Goal: Task Accomplishment & Management: Use online tool/utility

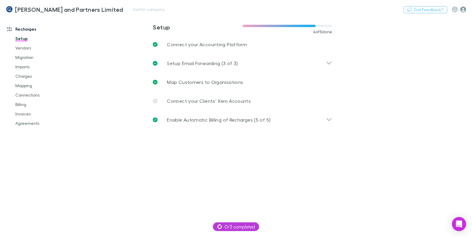
click at [463, 9] on icon "button" at bounding box center [463, 9] width 6 height 6
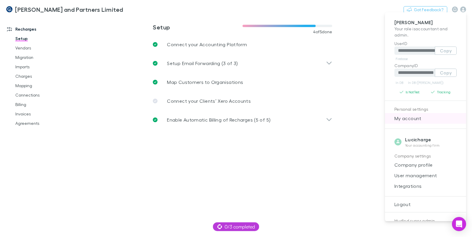
scroll to position [61, 0]
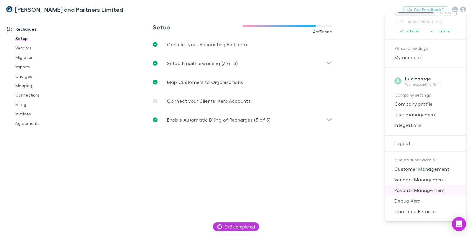
click at [419, 194] on li "Payouts Management" at bounding box center [425, 190] width 81 height 11
select select "****"
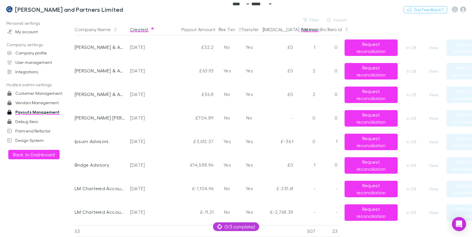
click at [313, 28] on button "Fail Invs" at bounding box center [312, 30] width 23 height 12
click at [310, 19] on button "Filter" at bounding box center [311, 20] width 22 height 7
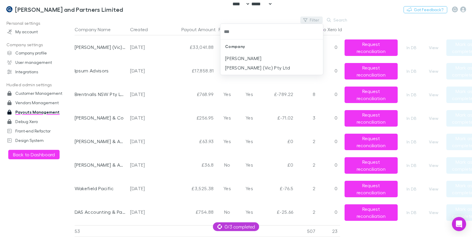
type input "****"
click at [282, 59] on li "[PERSON_NAME] (Vic) Pty Ltd" at bounding box center [271, 58] width 103 height 9
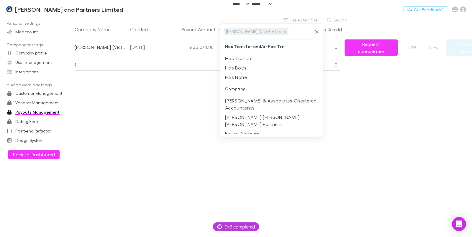
click at [366, 103] on div at bounding box center [236, 118] width 472 height 237
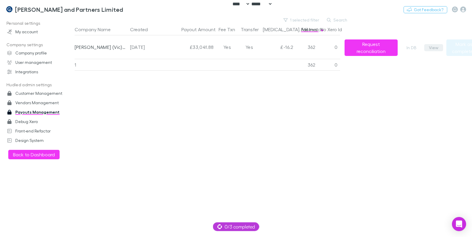
click at [431, 48] on button "View" at bounding box center [433, 47] width 19 height 7
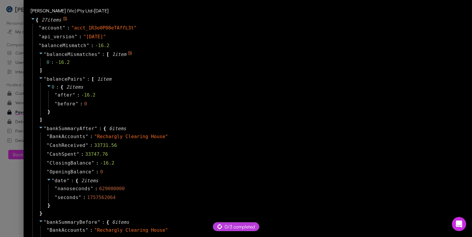
click at [39, 53] on icon at bounding box center [41, 53] width 5 height 5
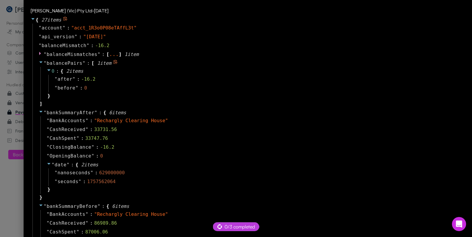
click at [39, 62] on icon at bounding box center [40, 63] width 3 height 2
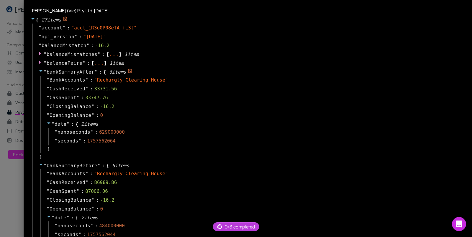
click at [39, 70] on icon at bounding box center [41, 71] width 5 height 5
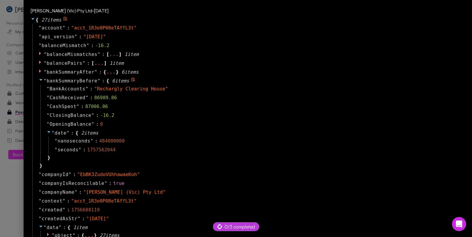
click at [39, 81] on icon at bounding box center [41, 80] width 5 height 5
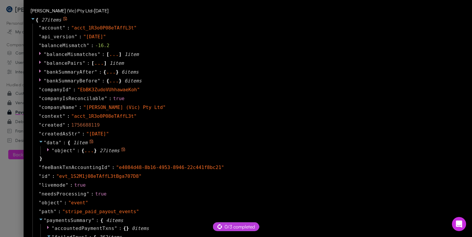
click at [47, 149] on icon at bounding box center [49, 149] width 5 height 5
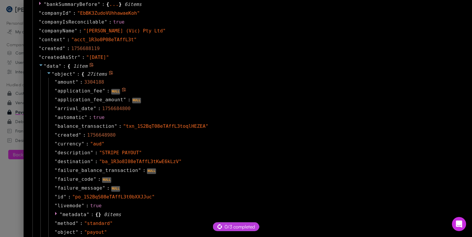
scroll to position [80, 0]
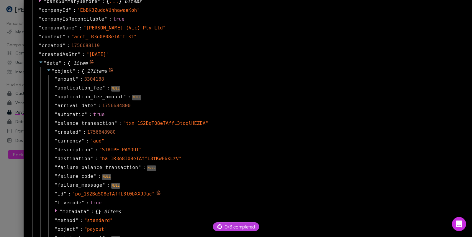
click at [96, 192] on span "" po_1S2BqS08eTAffL3t0bXXJJuc "" at bounding box center [113, 194] width 82 height 6
copy span "po_1S2BqS08eTAffL3t0bXXJJuc"
click at [39, 60] on icon at bounding box center [41, 62] width 5 height 5
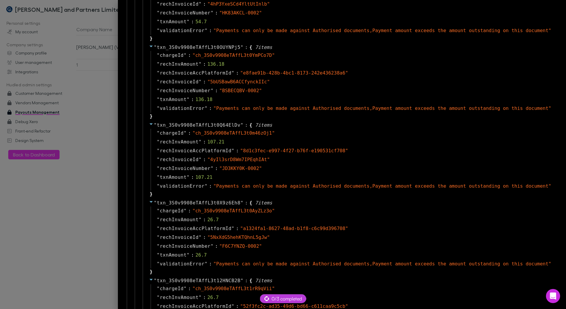
scroll to position [2037, 0]
